Goal: Transaction & Acquisition: Purchase product/service

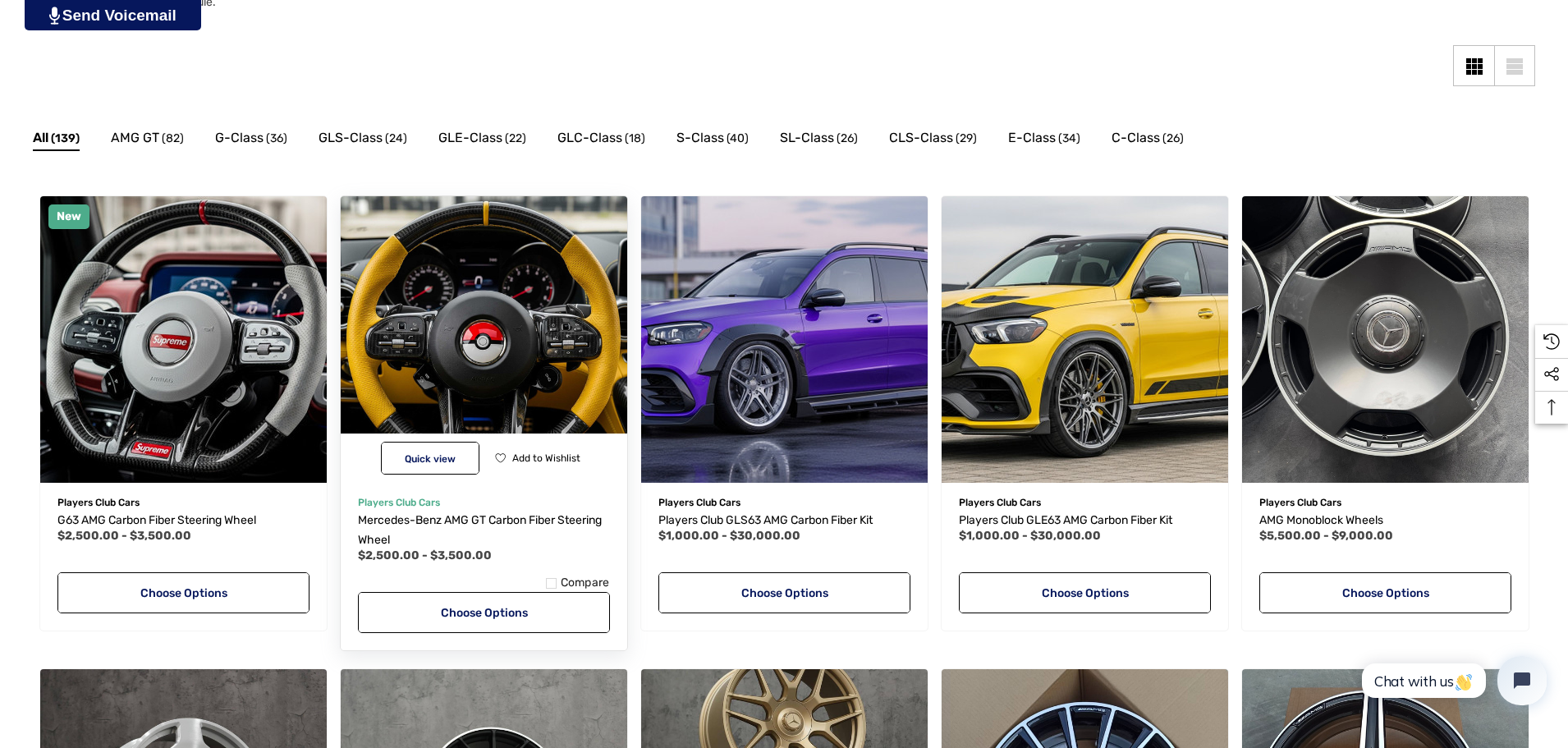
scroll to position [411, 0]
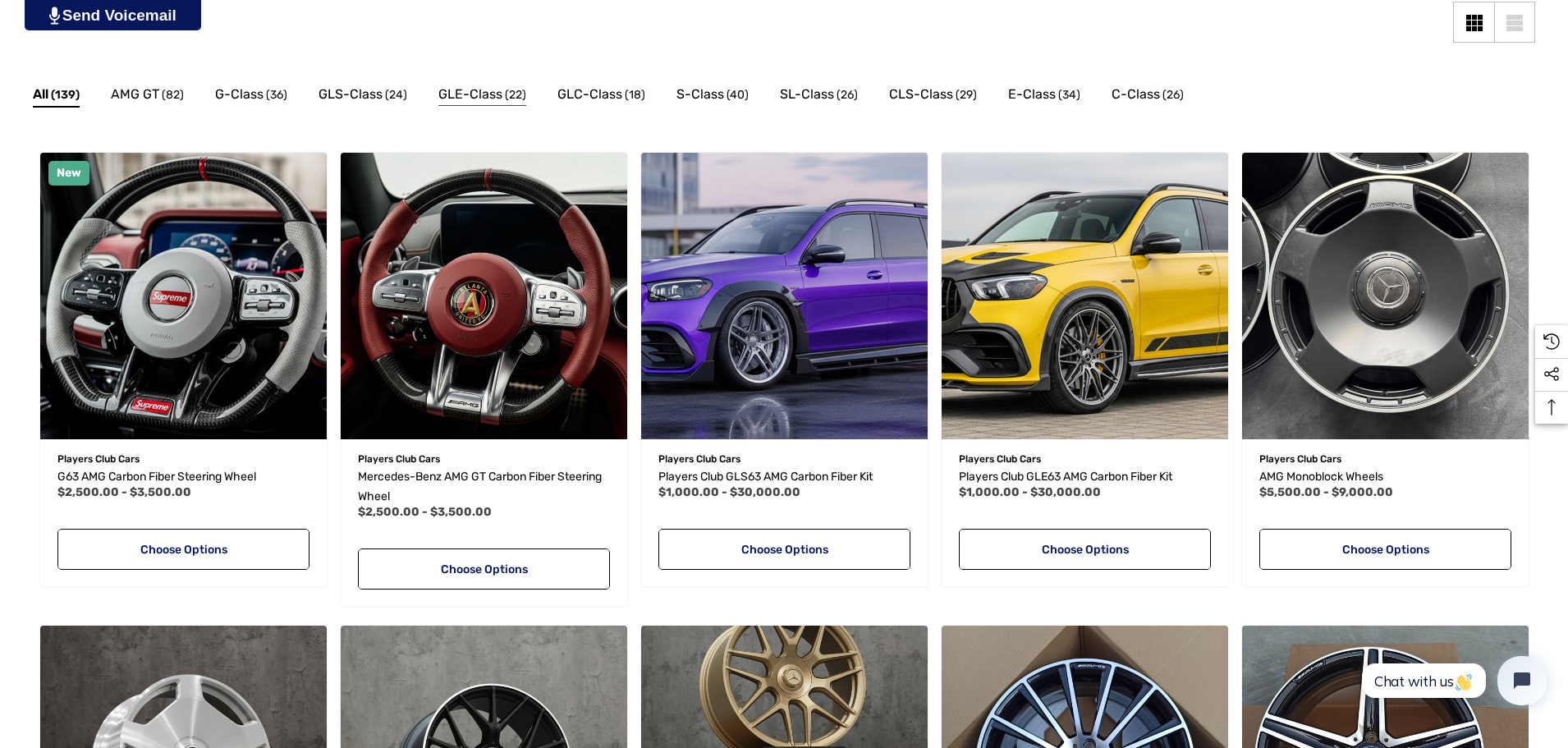
click at [475, 91] on span "GLE-Class" at bounding box center [470, 94] width 64 height 22
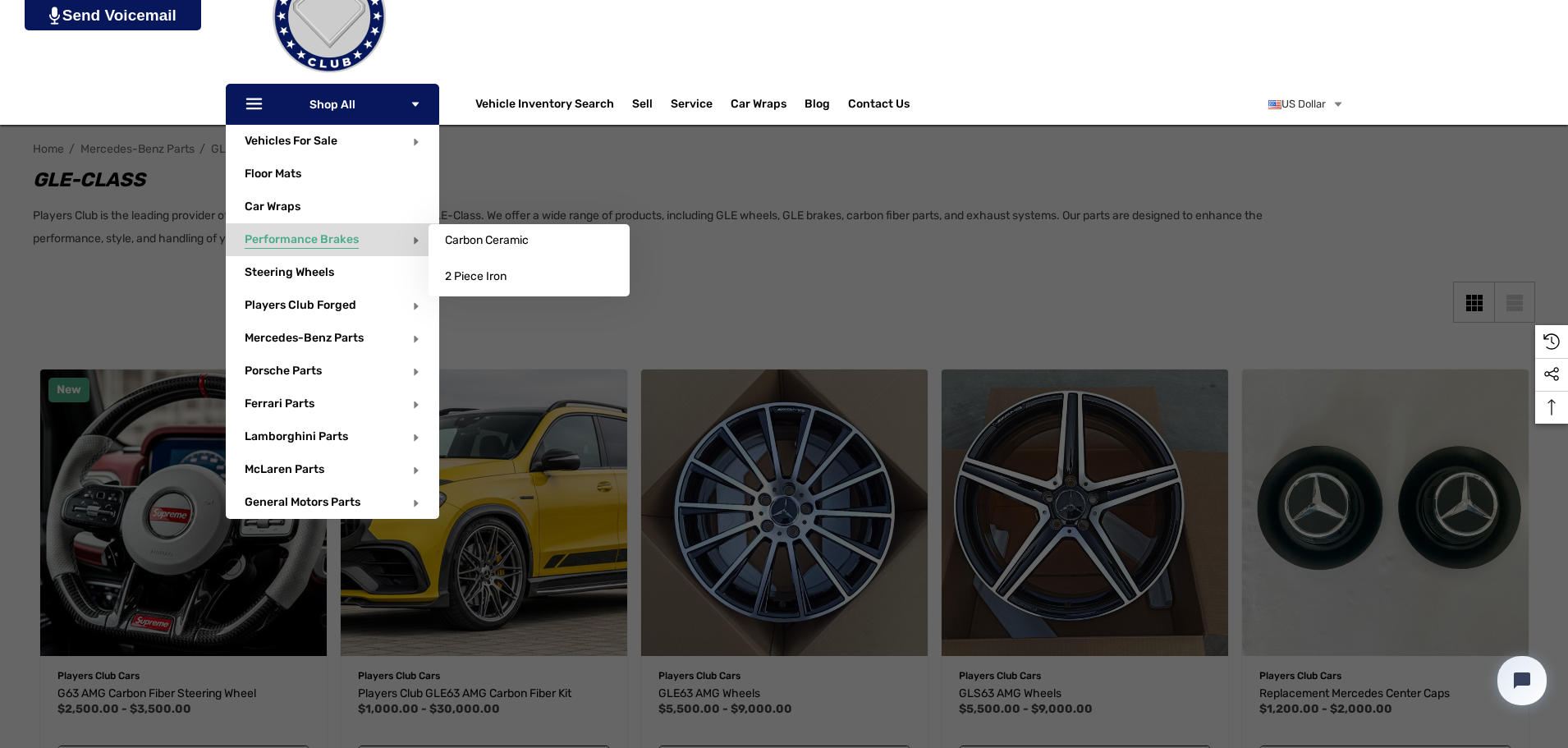
scroll to position [164, 0]
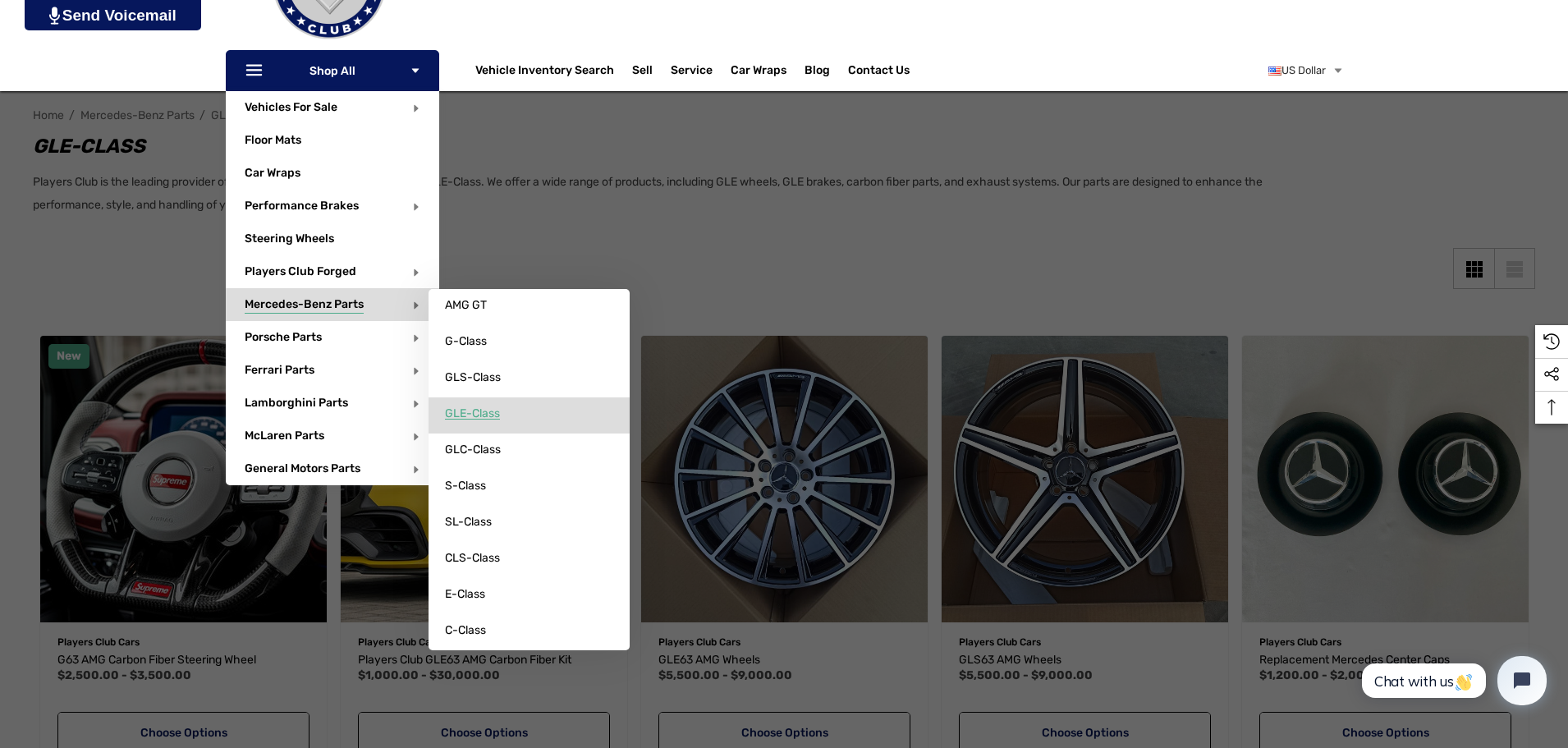
click at [490, 408] on span "GLE-Class" at bounding box center [473, 413] width 55 height 15
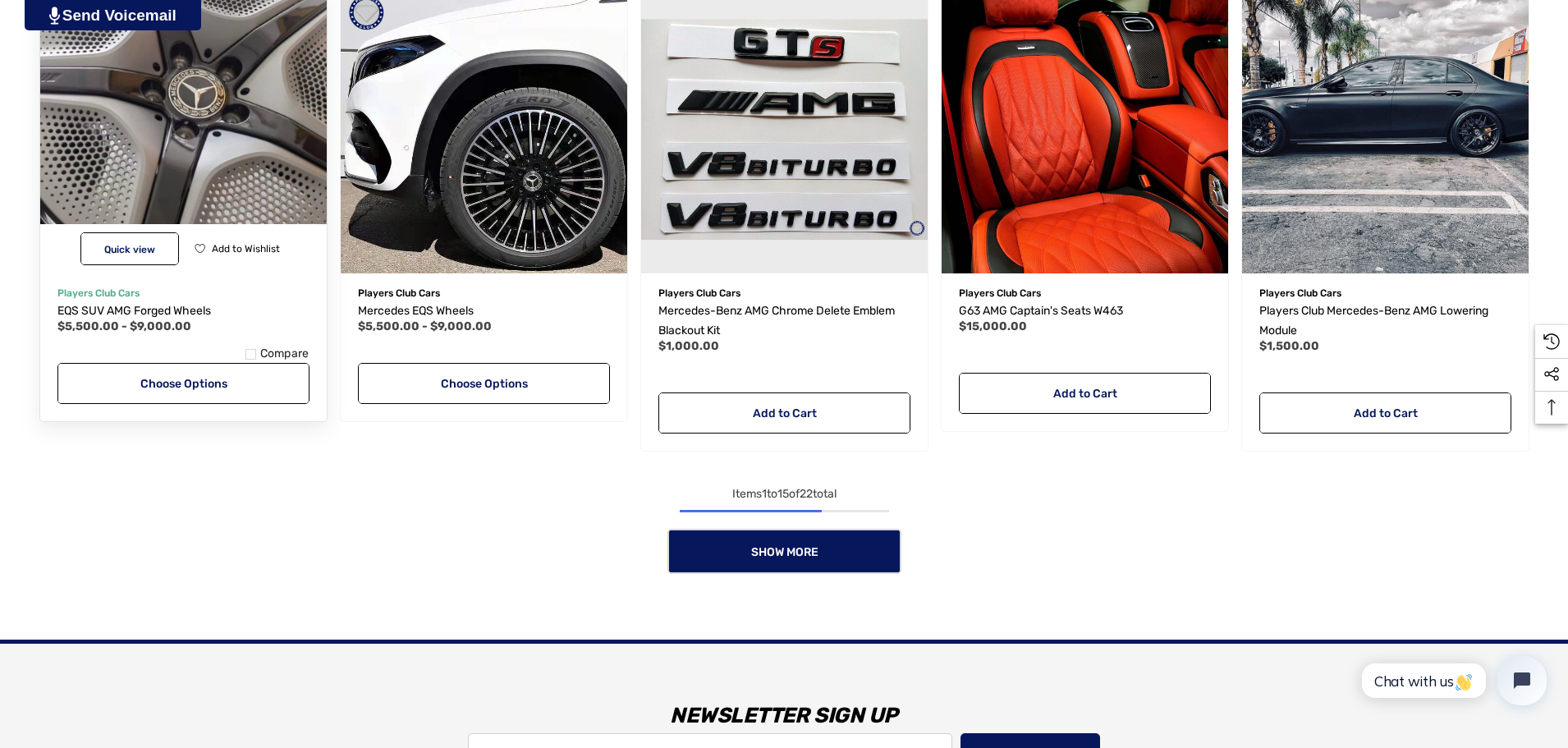
scroll to position [1477, 0]
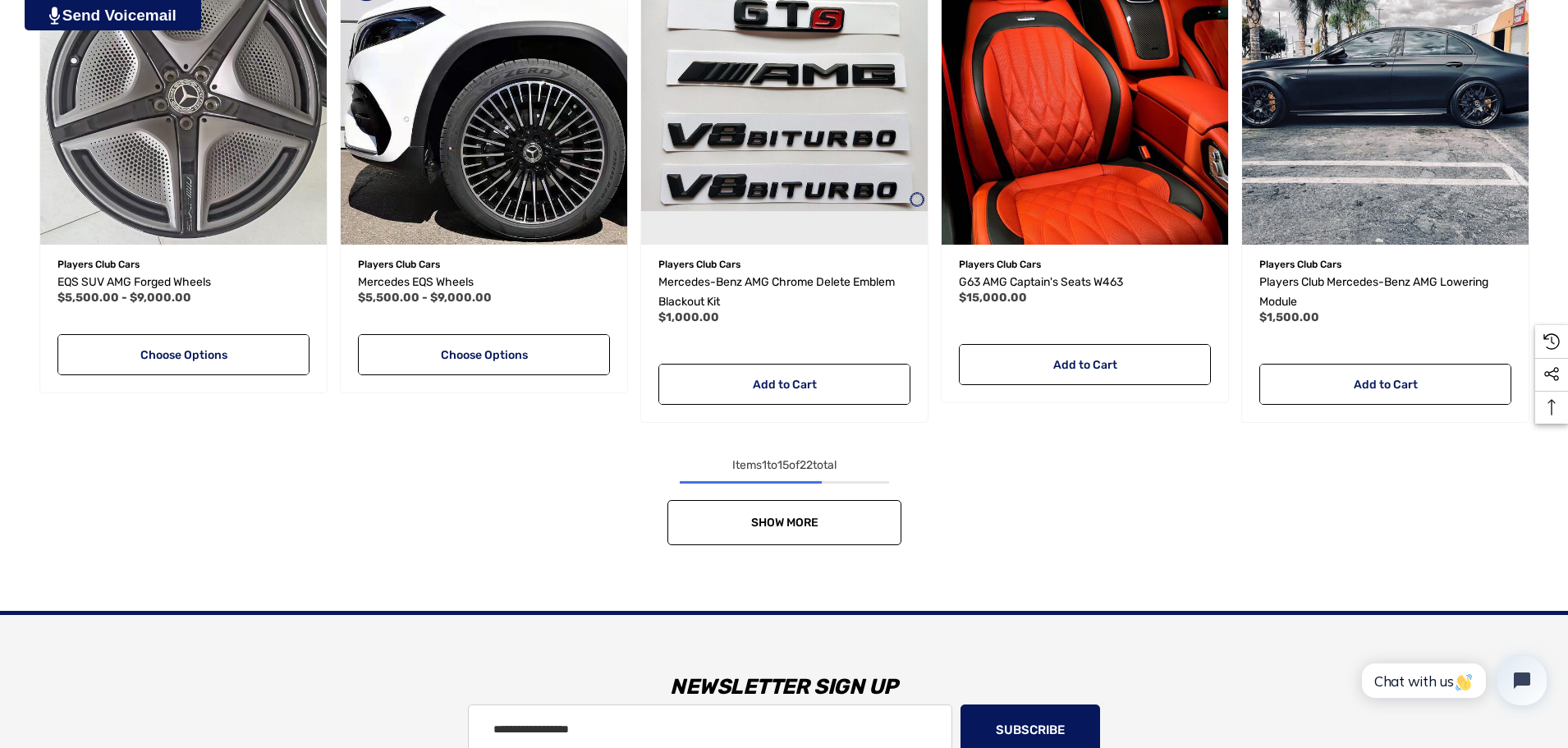
click at [793, 518] on span "Show More" at bounding box center [784, 522] width 67 height 14
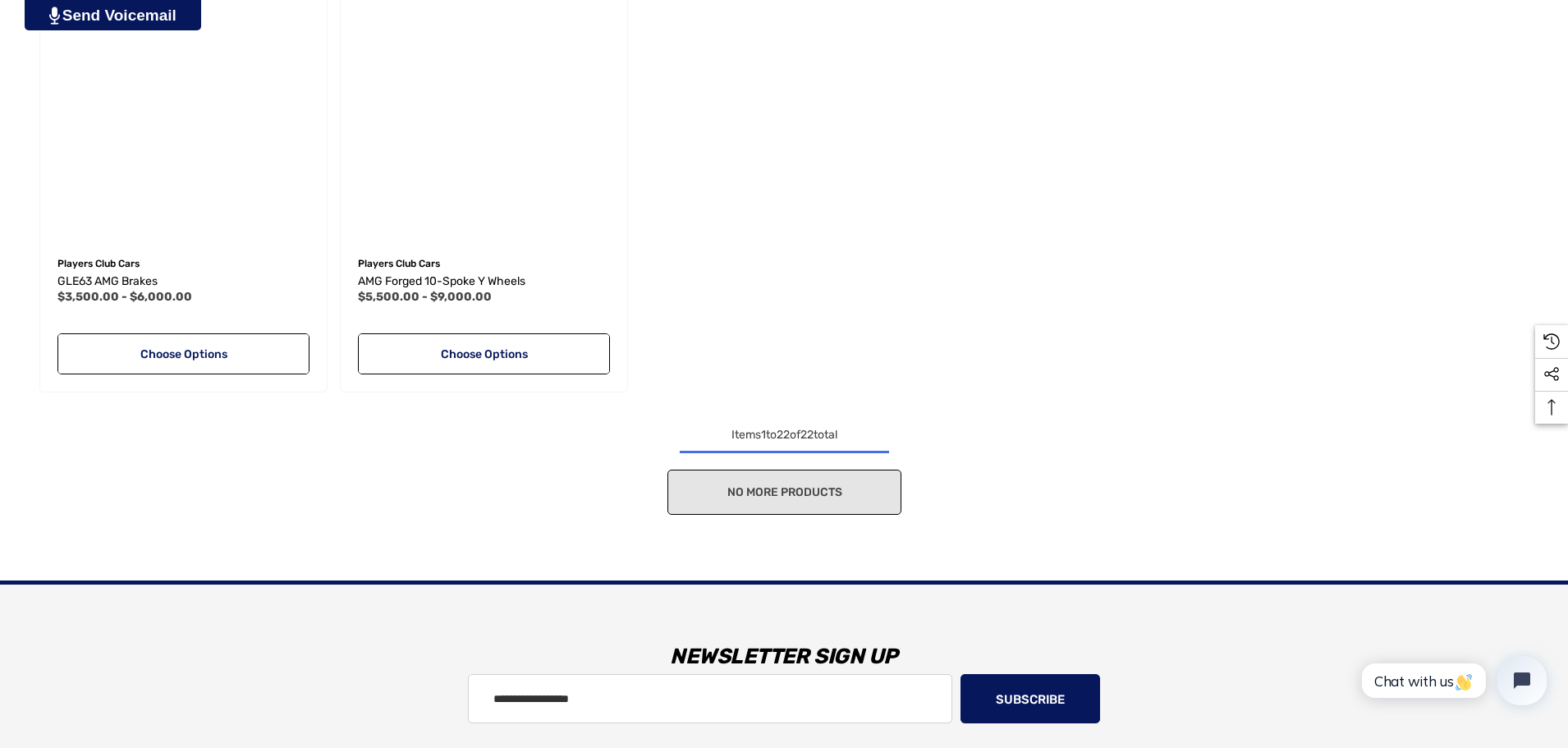
scroll to position [2462, 0]
